Goal: Check status

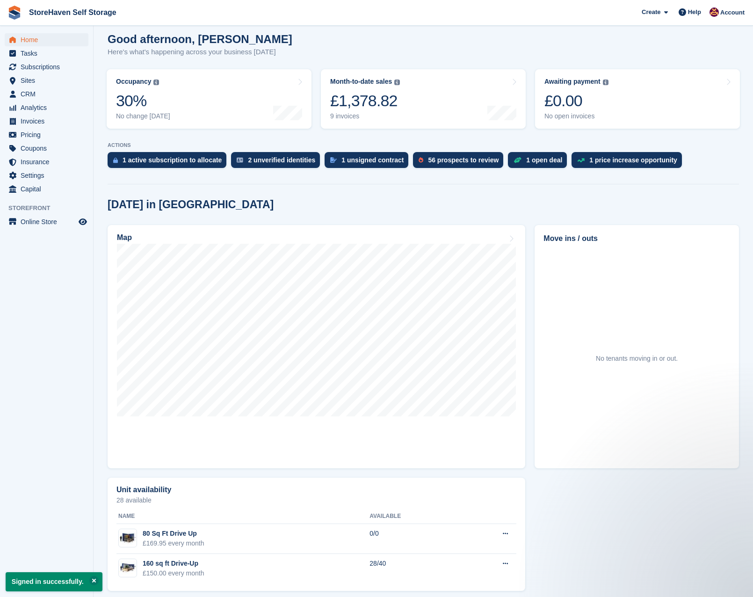
scroll to position [87, 0]
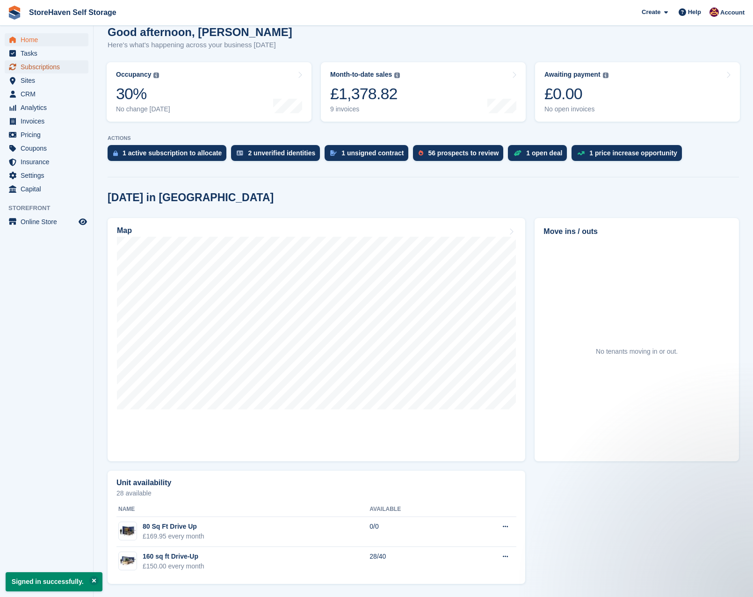
click at [32, 67] on span "Subscriptions" at bounding box center [49, 66] width 56 height 13
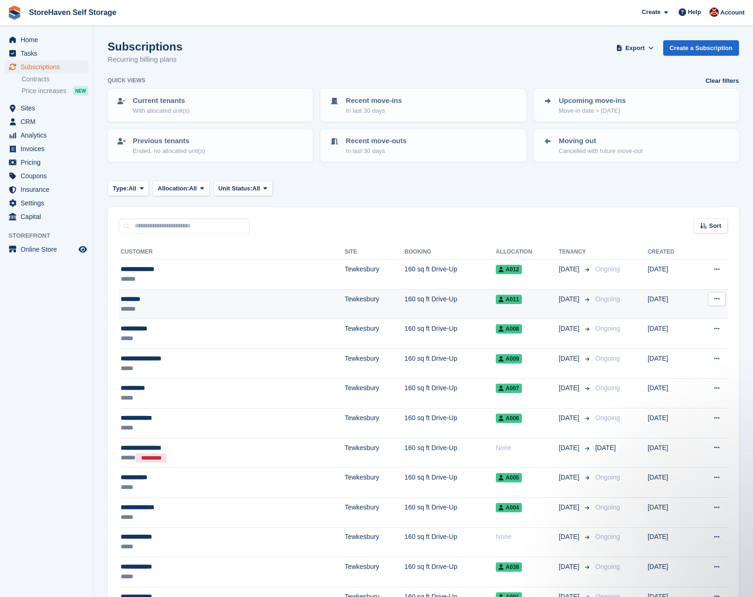
click at [142, 303] on div "********" at bounding box center [185, 299] width 129 height 10
